Goal: Task Accomplishment & Management: Manage account settings

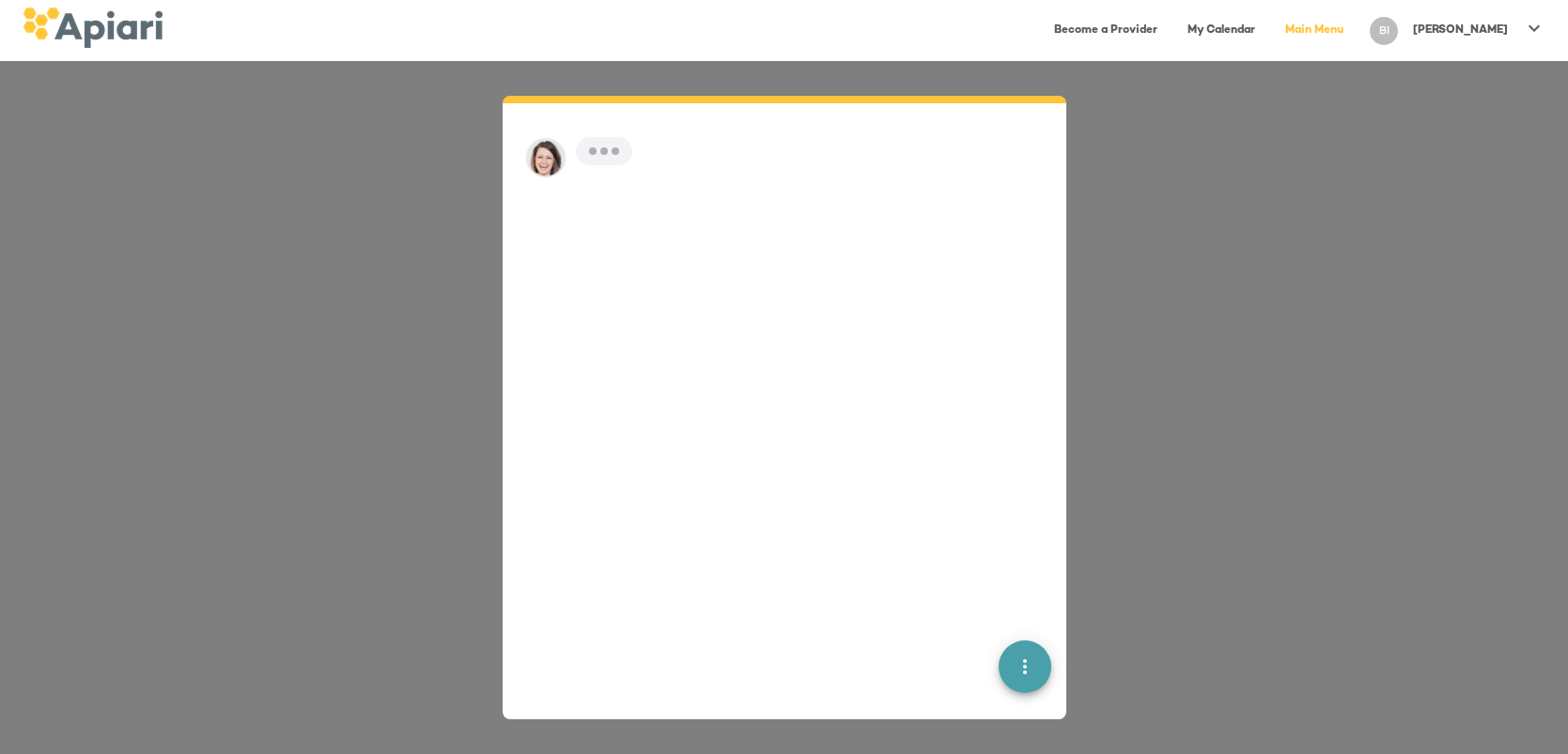
scroll to position [26, 0]
click at [314, 57] on div "Become a Provider My Calendar Main Menu BI [PERSON_NAME]" at bounding box center [784, 31] width 1568 height 61
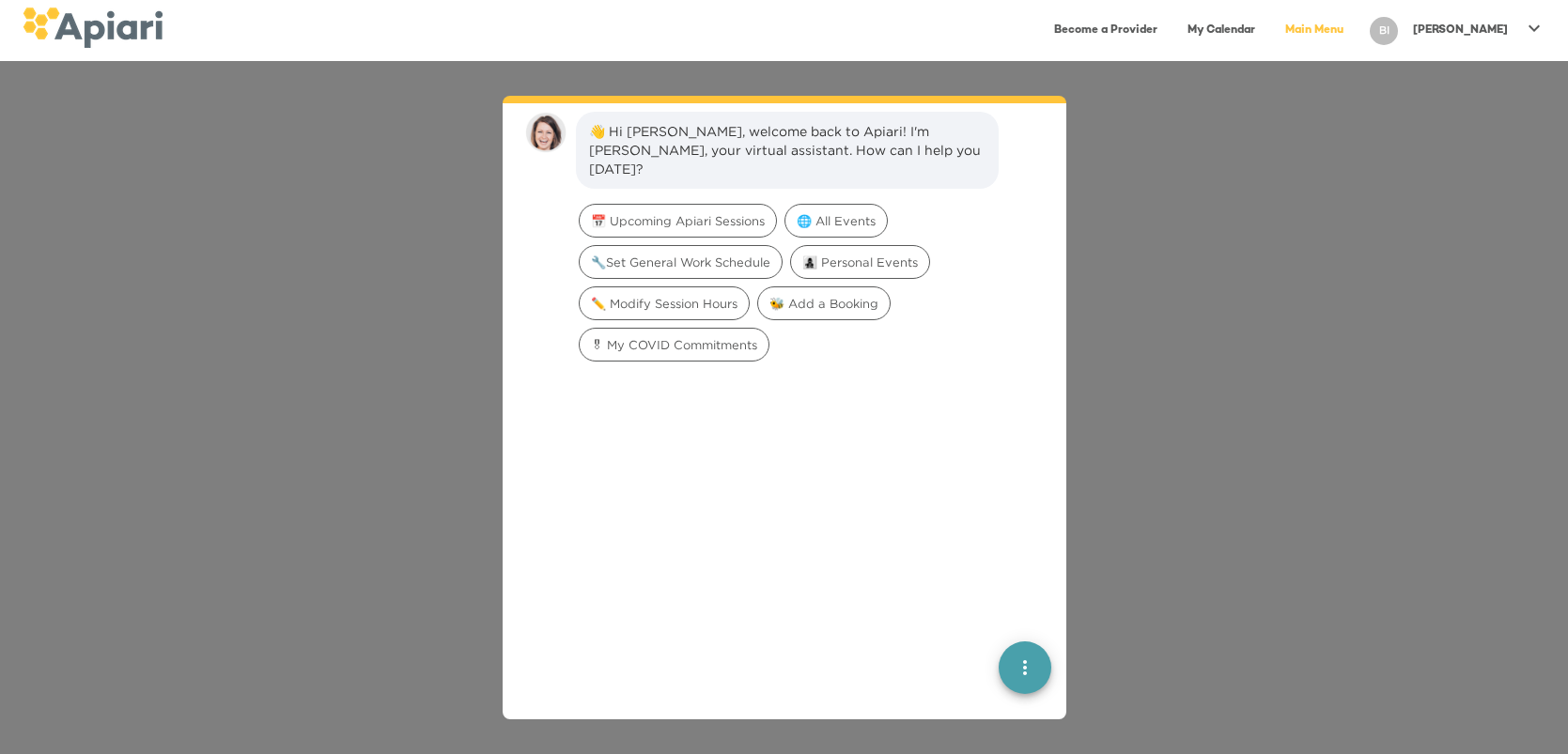
click at [1535, 29] on icon at bounding box center [1534, 28] width 11 height 7
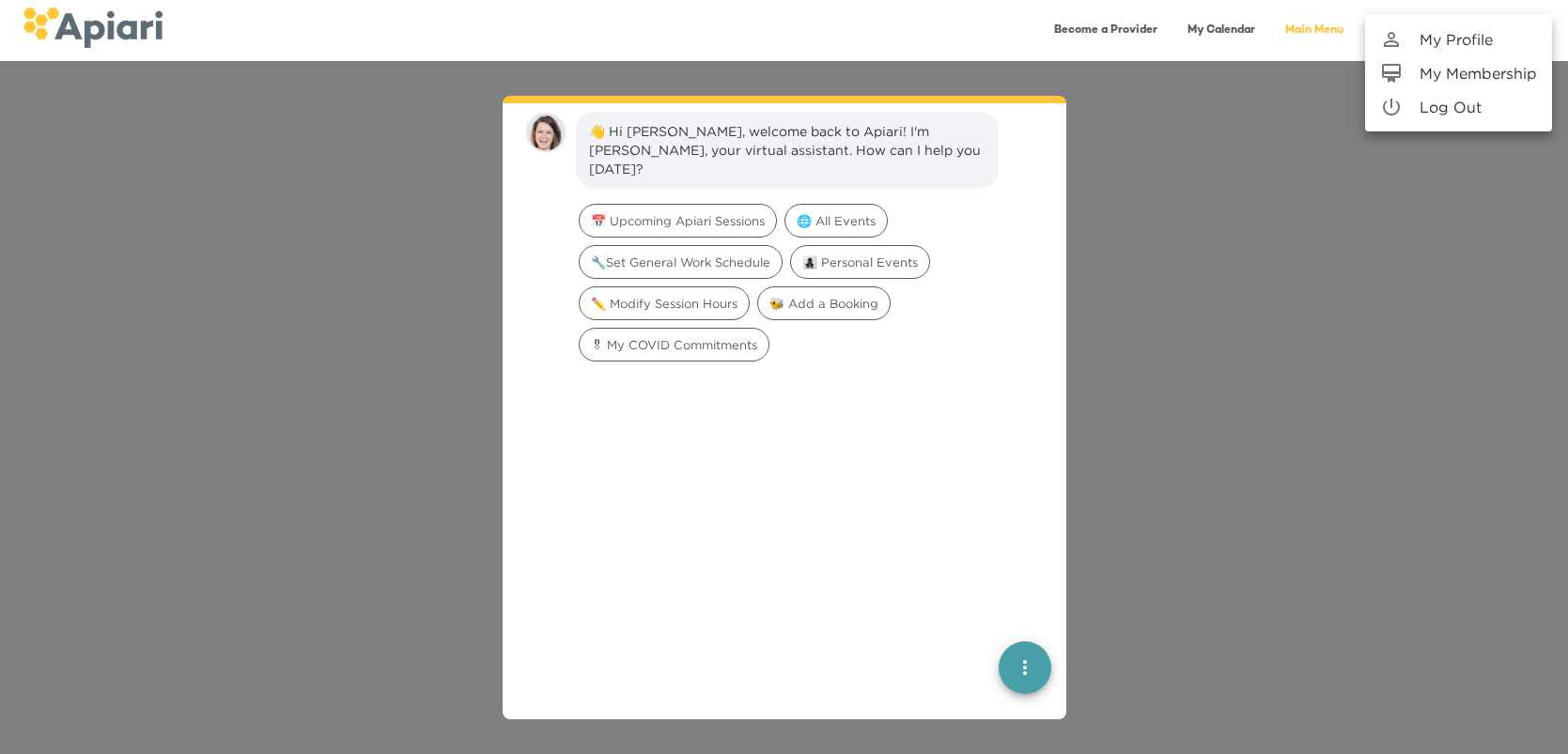
click at [1475, 37] on p "My Profile" at bounding box center [1456, 39] width 73 height 23
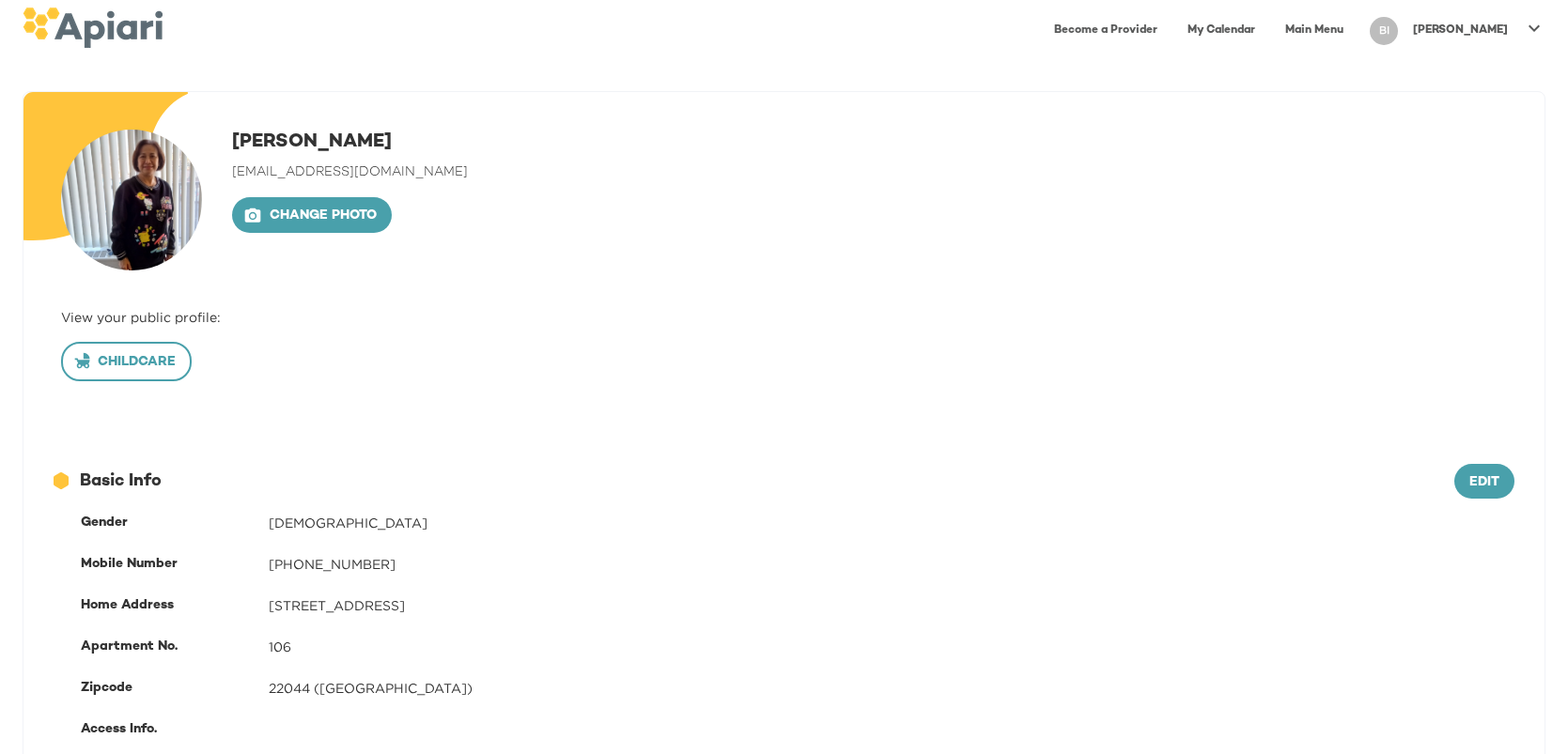
click at [134, 360] on span "Childcare" at bounding box center [126, 363] width 98 height 24
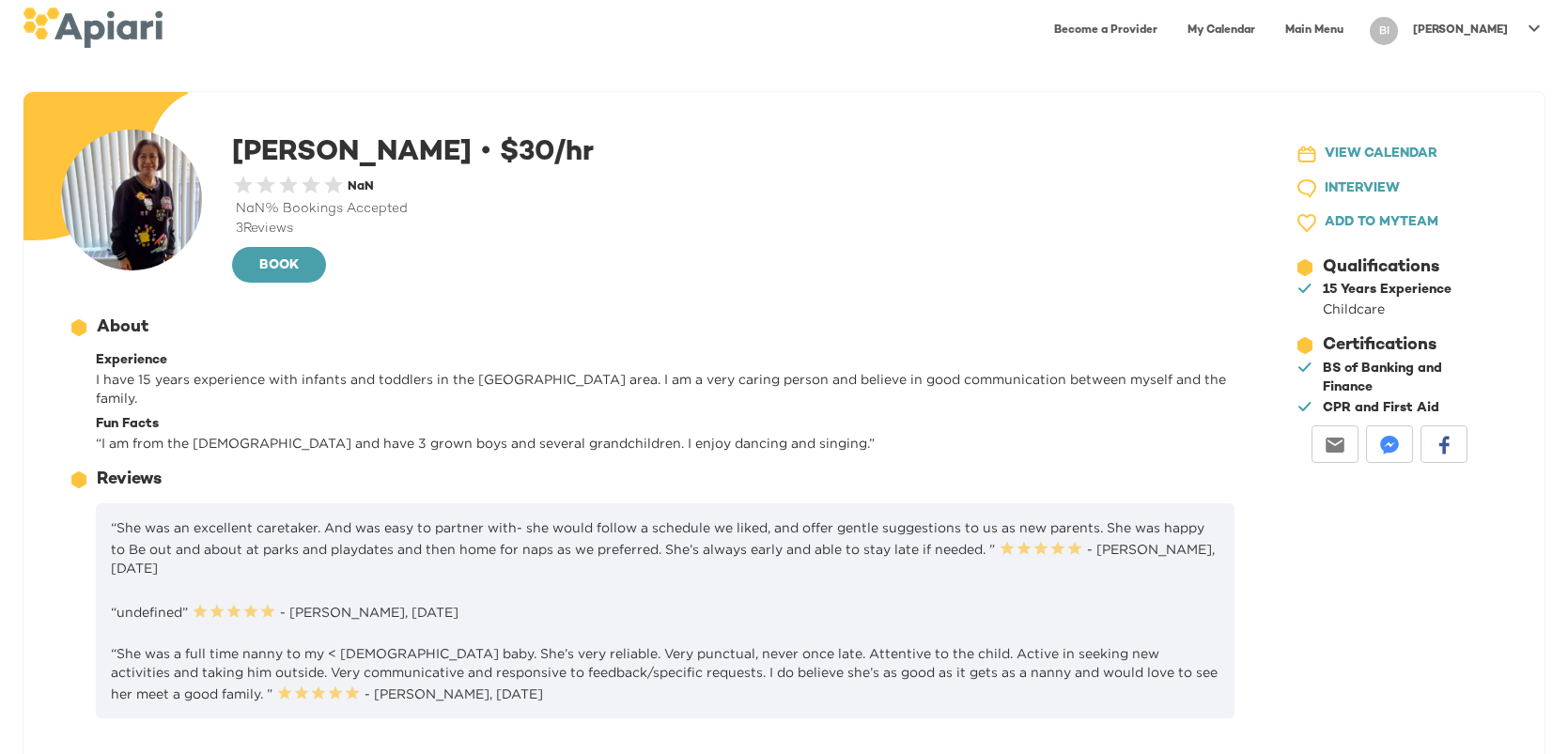
click at [1267, 30] on link "My Calendar" at bounding box center [1221, 30] width 91 height 38
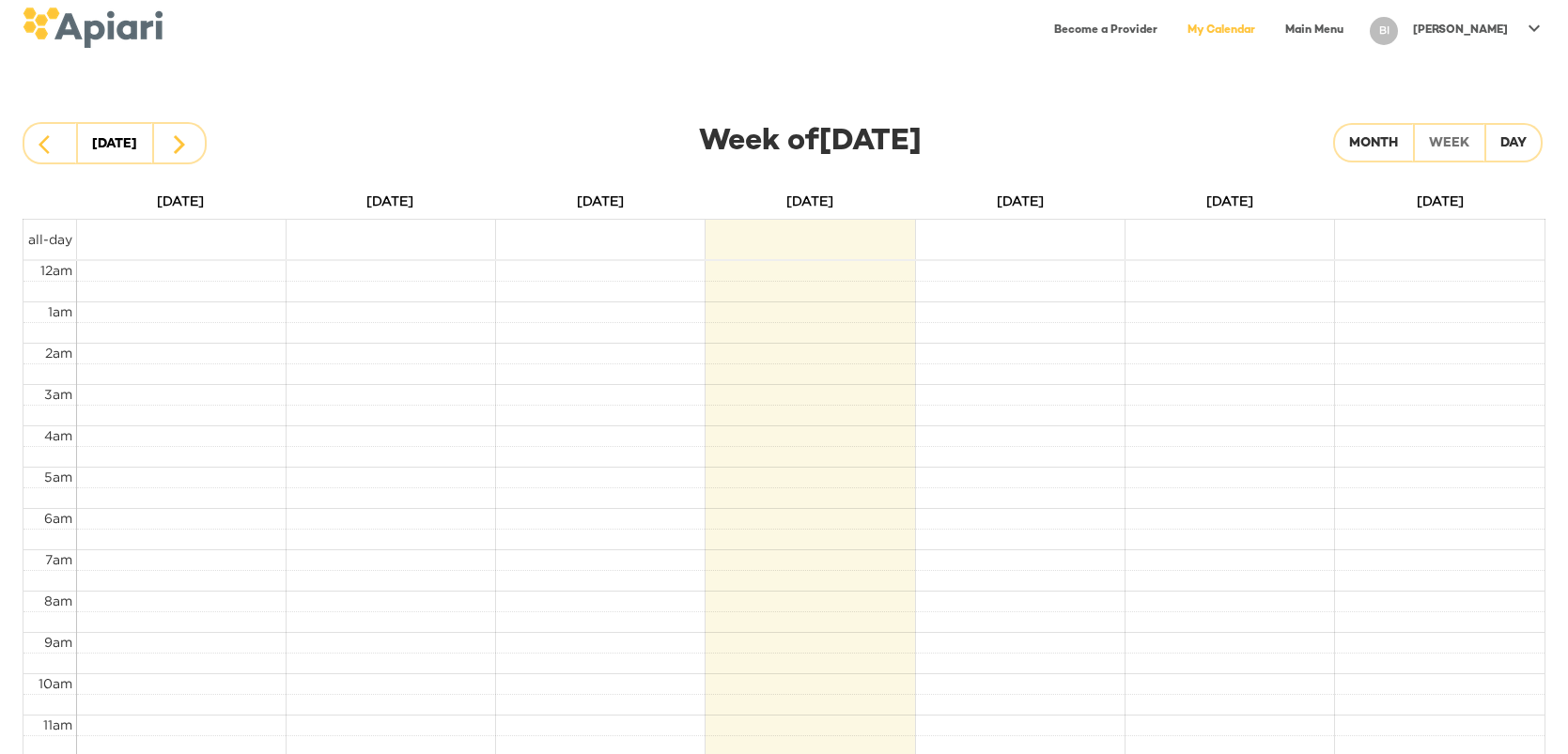
click at [835, 245] on td at bounding box center [810, 239] width 210 height 39
click at [846, 373] on td at bounding box center [810, 373] width 1469 height 21
click at [1535, 30] on icon at bounding box center [1534, 28] width 23 height 23
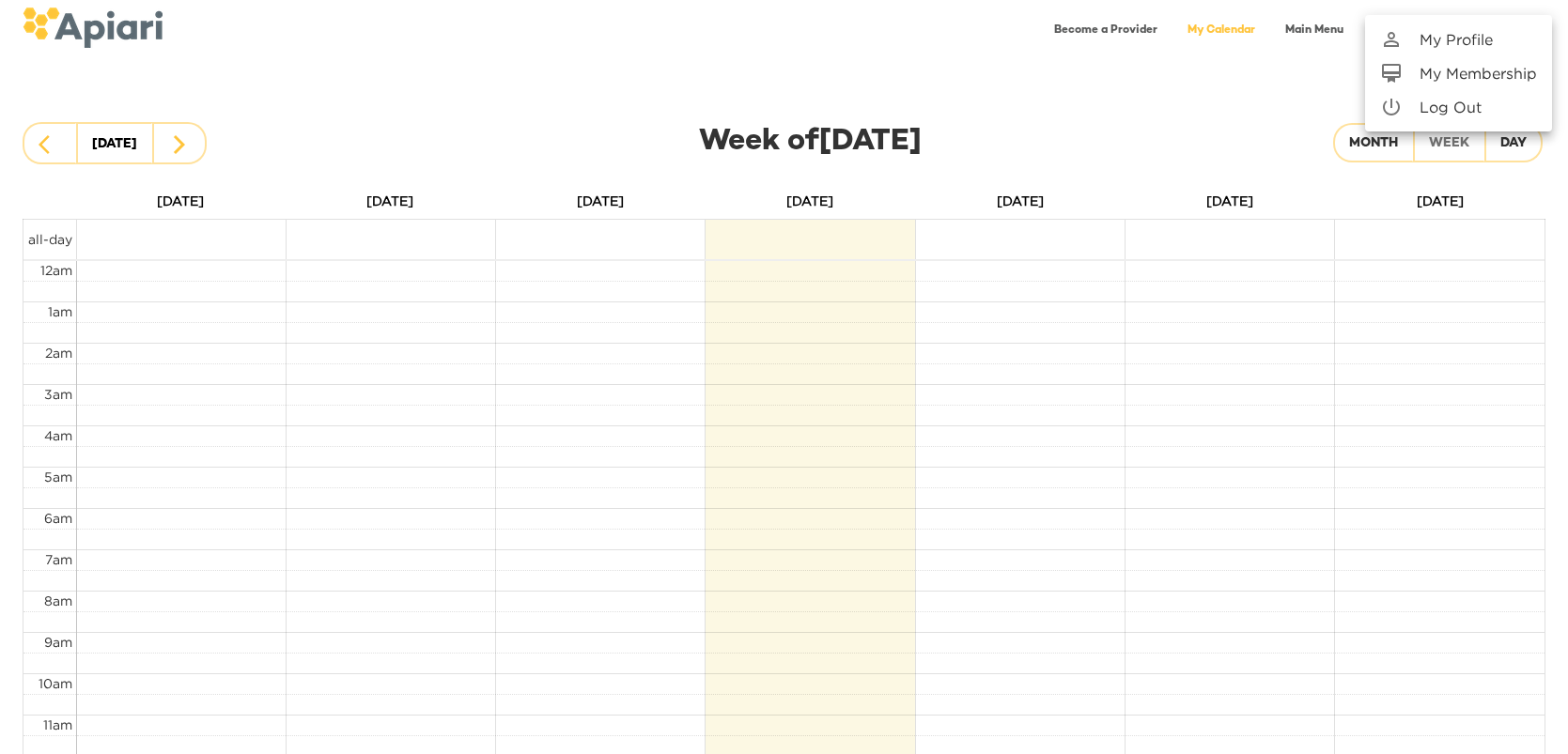
click at [1469, 41] on p "My Profile" at bounding box center [1456, 39] width 73 height 23
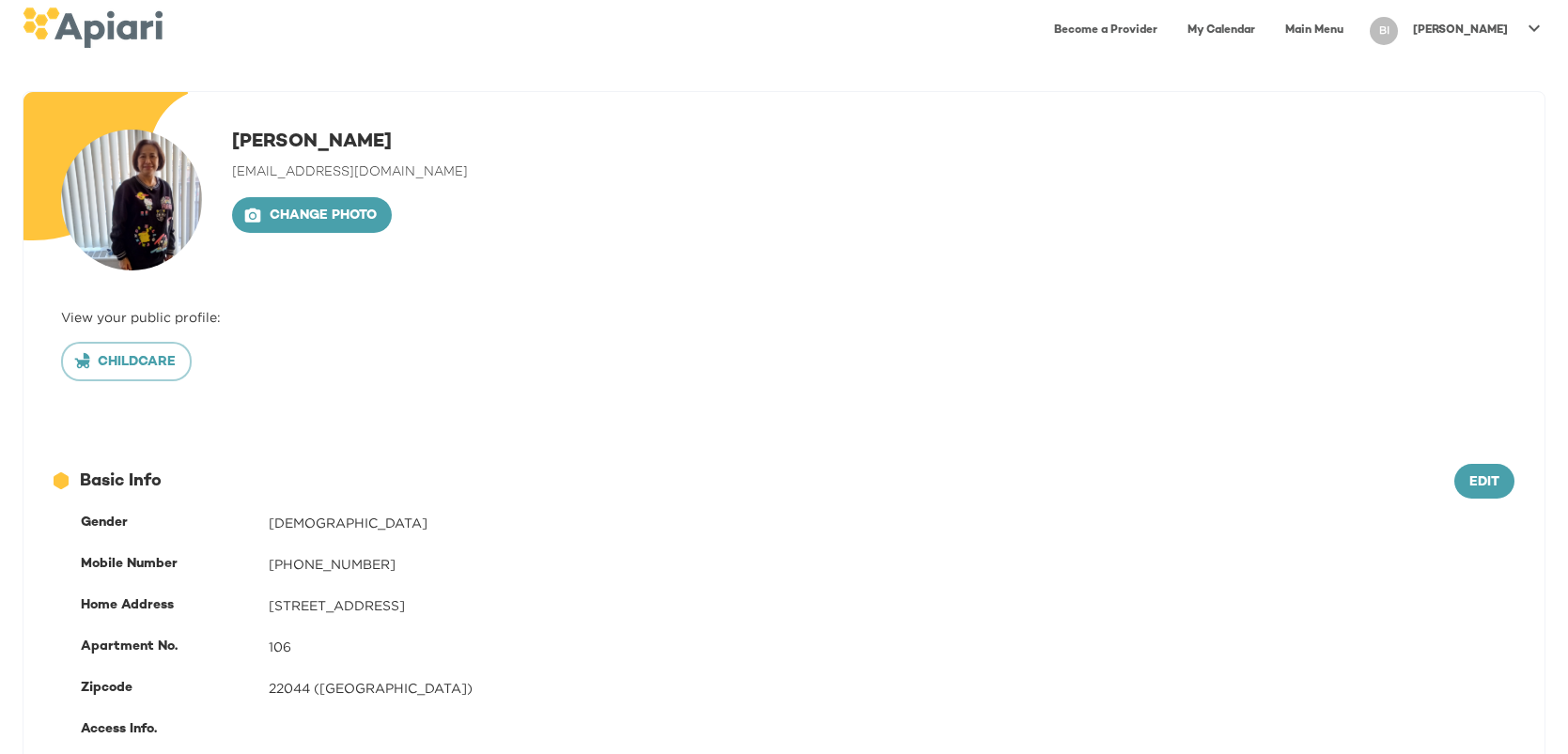
click at [1528, 29] on icon at bounding box center [1534, 28] width 23 height 23
click at [1494, 79] on p "My Membership" at bounding box center [1477, 73] width 117 height 23
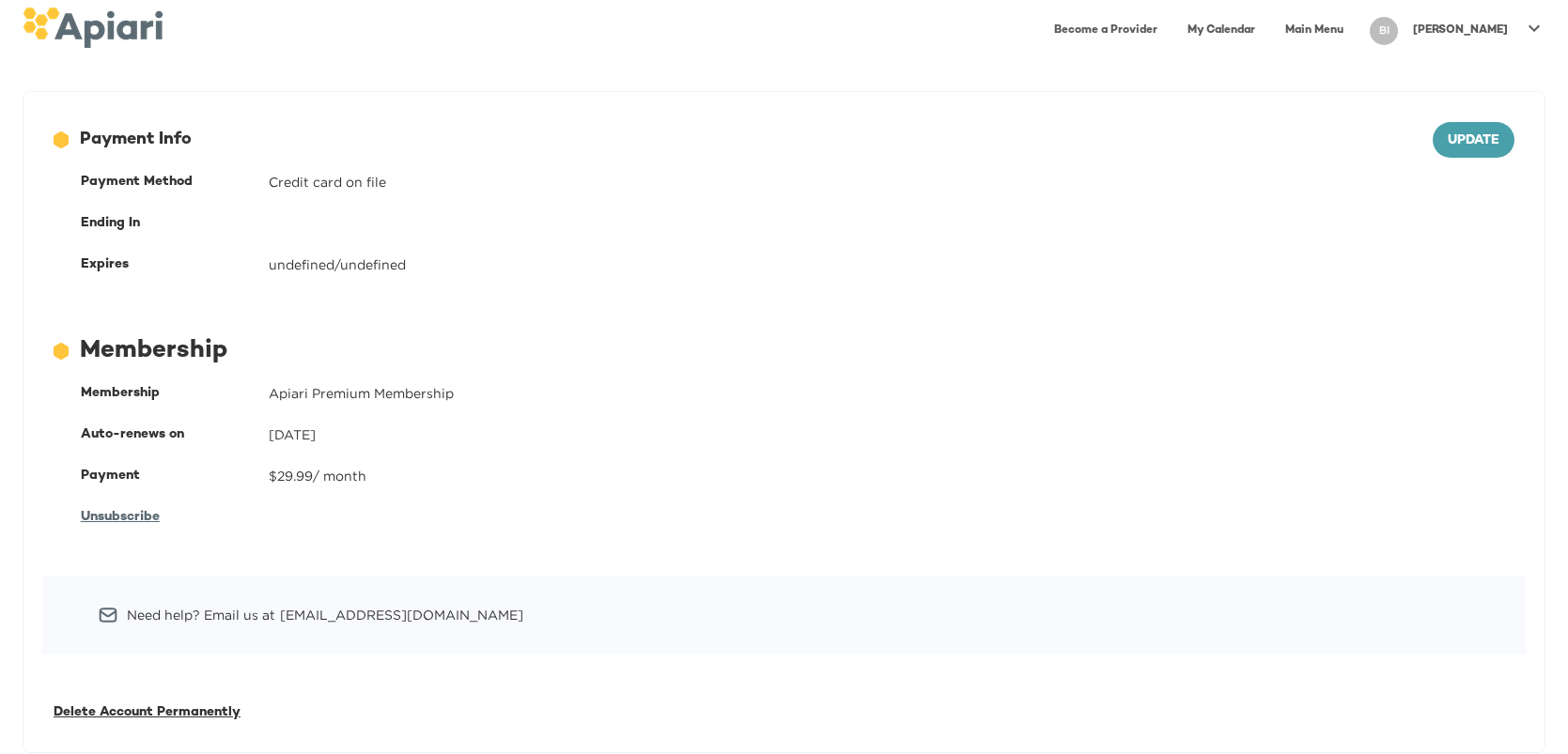
click at [1533, 31] on icon at bounding box center [1534, 28] width 23 height 23
click at [1471, 110] on p "Log Out" at bounding box center [1450, 106] width 62 height 23
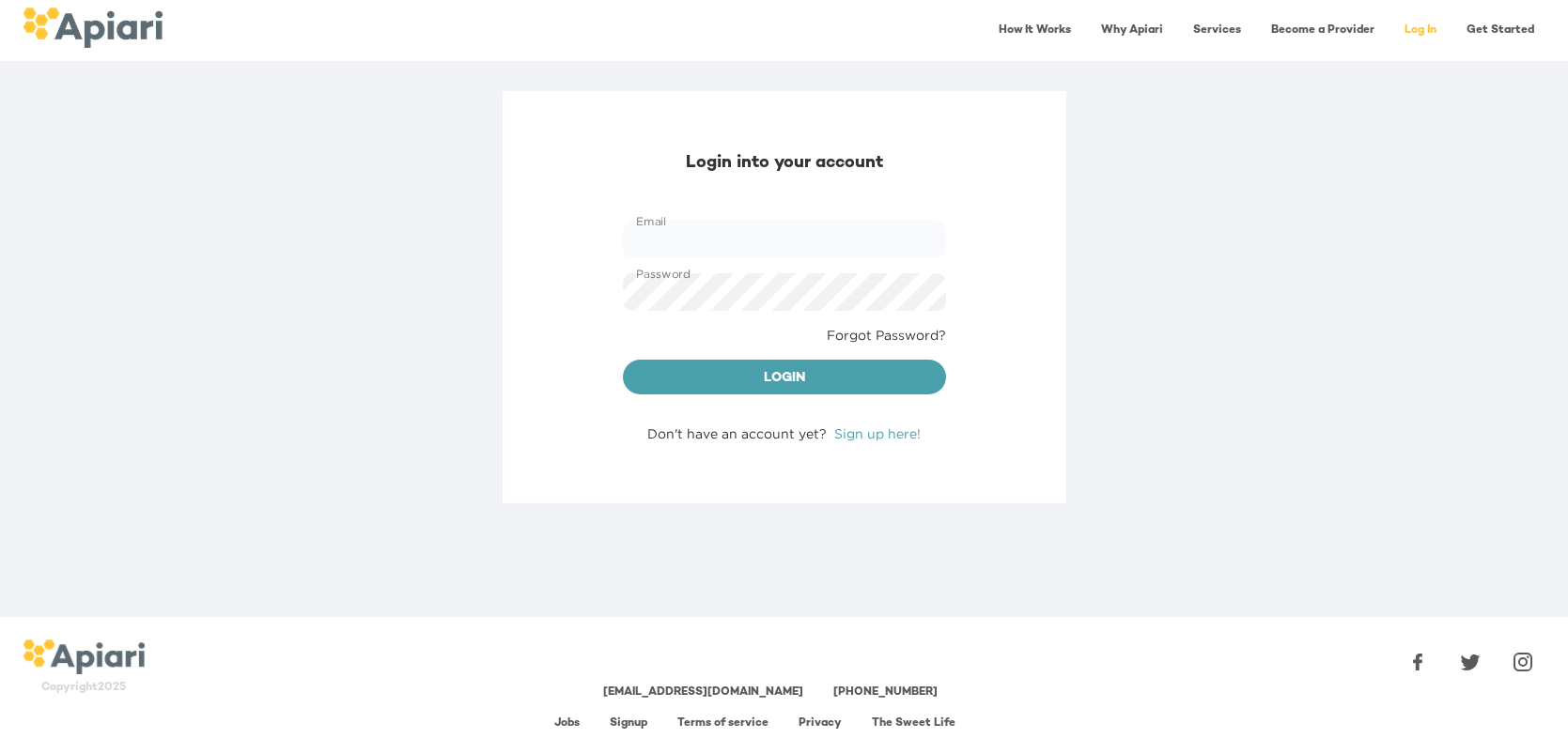
type input "**********"
